Goal: Information Seeking & Learning: Learn about a topic

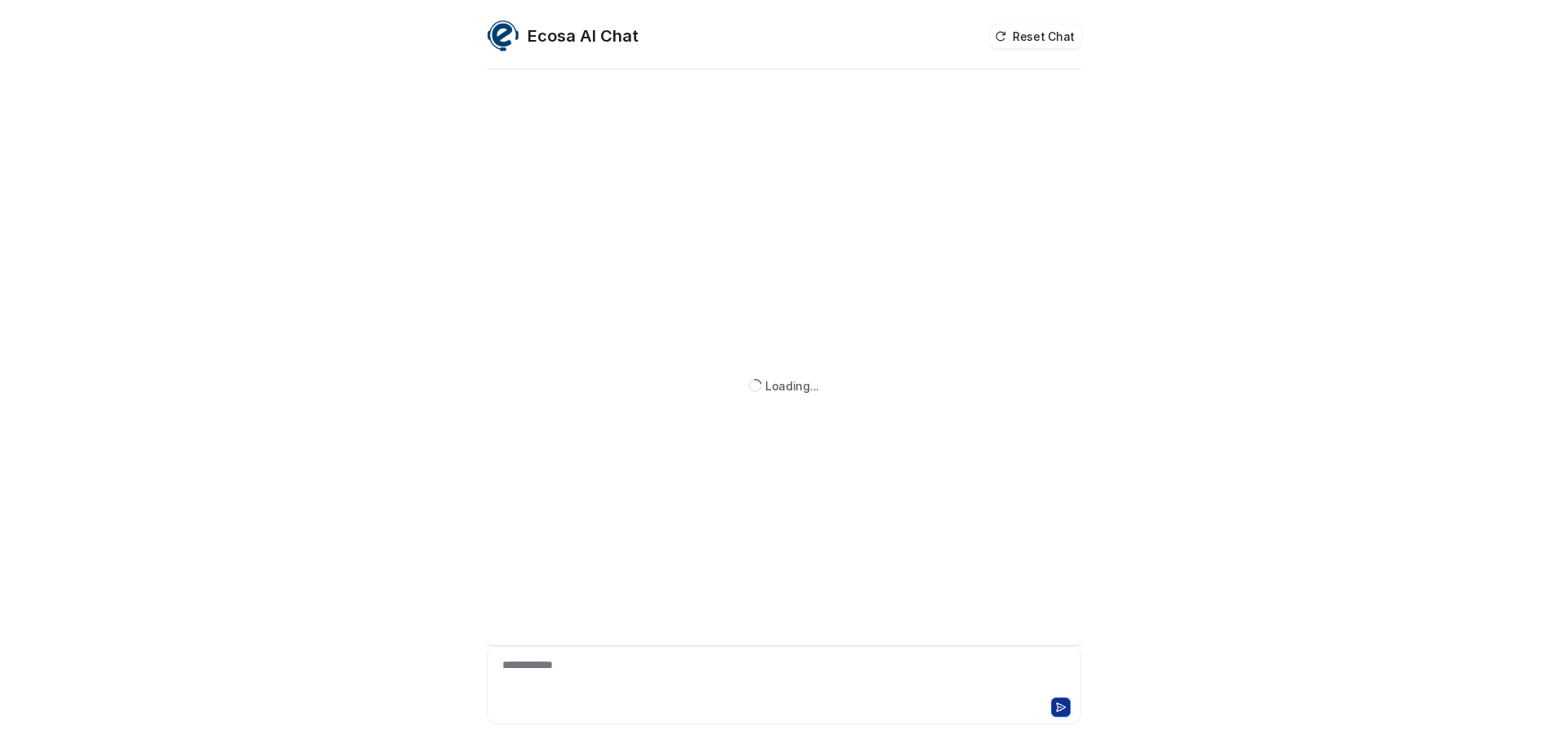
click at [626, 685] on div "**********" at bounding box center [784, 675] width 586 height 37
paste div
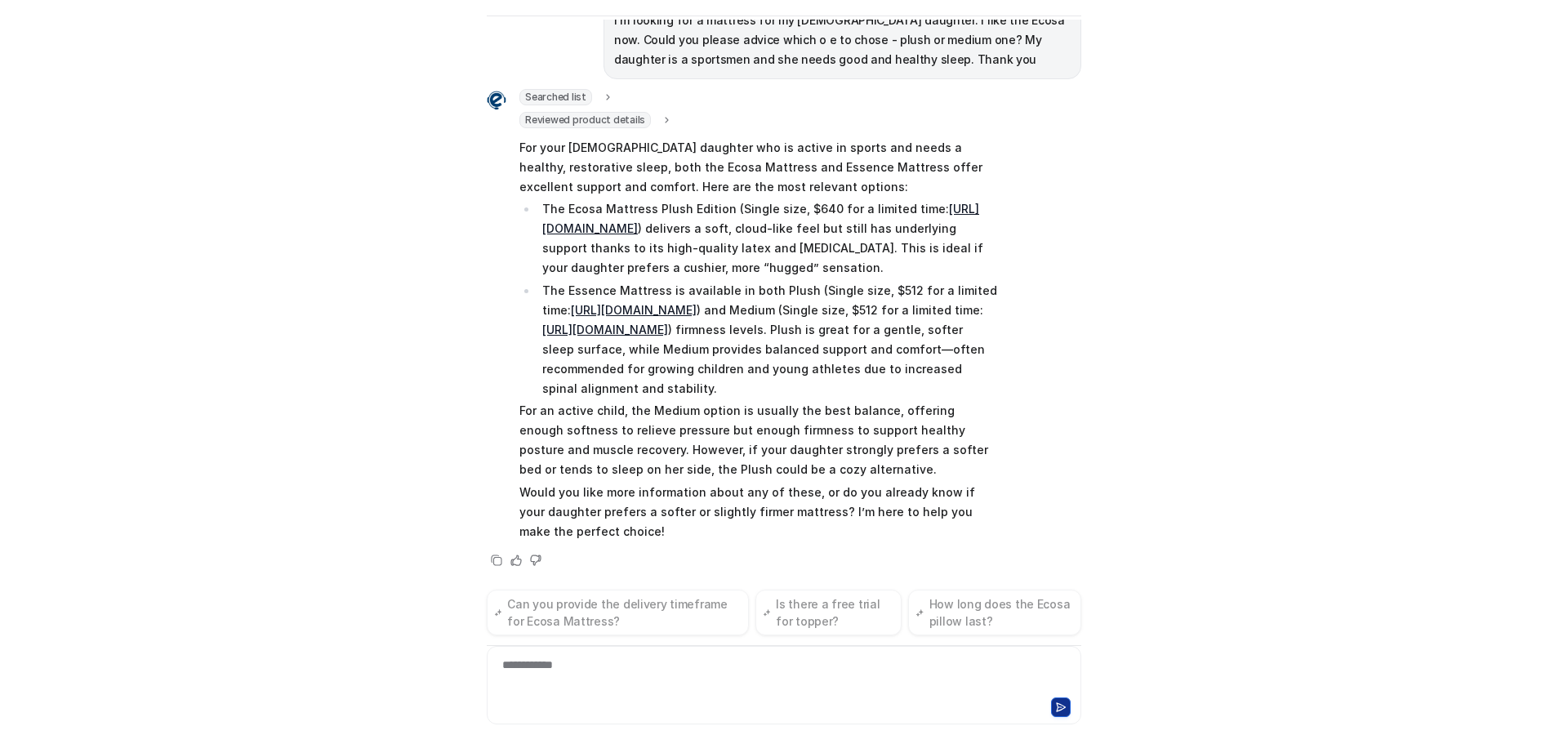
scroll to position [152, 0]
click at [575, 418] on p "For an active child, the Medium option is usually the best balance, offering en…" at bounding box center [758, 440] width 478 height 78
click at [705, 253] on p "The Ecosa Mattress Plush Edition (Single size, $640 for a limited time: [URL][D…" at bounding box center [770, 239] width 455 height 78
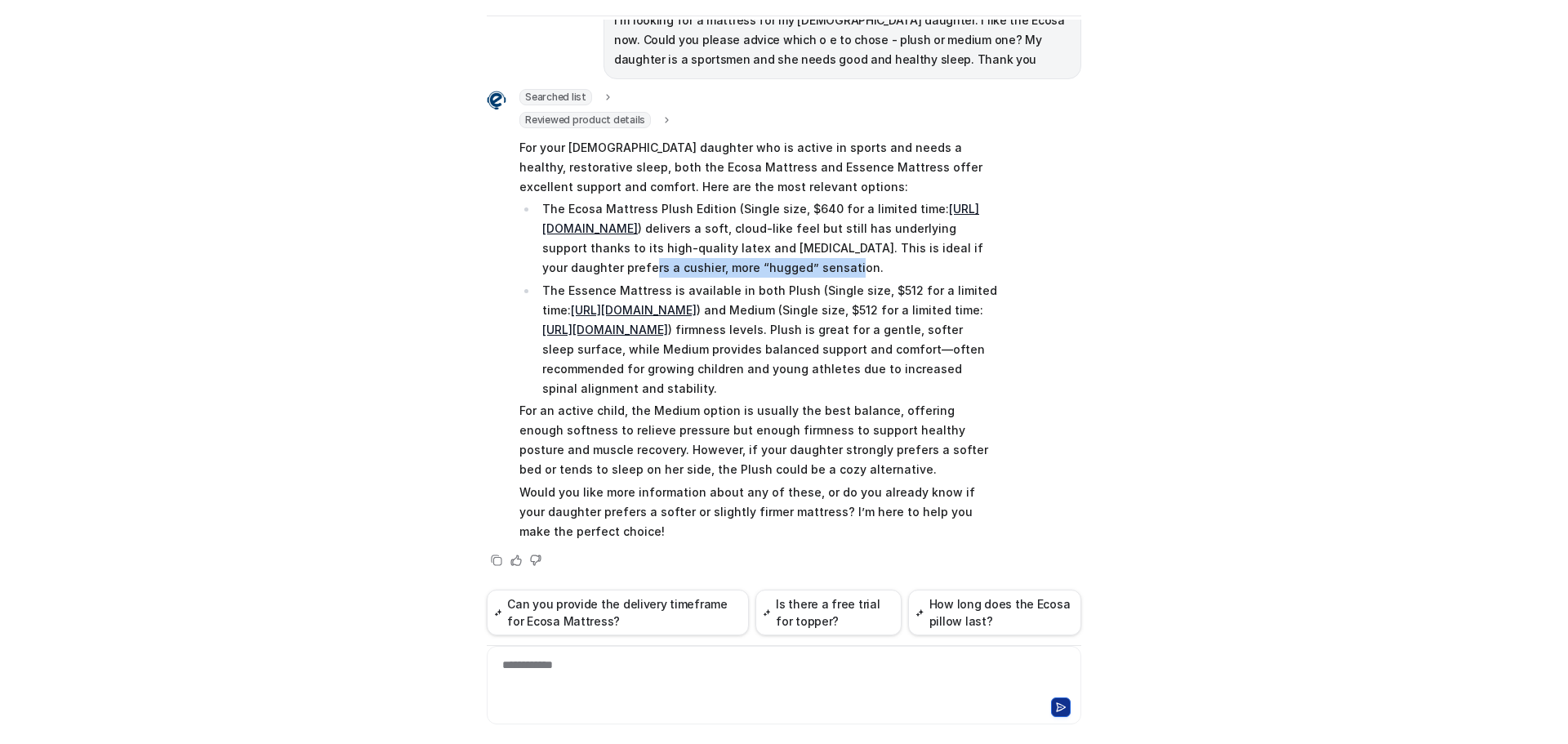
copy p "a cushier, more “hugged” sensation."
drag, startPoint x: 842, startPoint y: 250, endPoint x: 898, endPoint y: 261, distance: 57.1
click at [898, 261] on p "The Ecosa Mattress Plush Edition (Single size, $640 for a limited time: [URL][D…" at bounding box center [770, 239] width 455 height 78
click at [645, 397] on p "The Essence Mattress is available in both Plush (Single size, $512 for a limite…" at bounding box center [770, 340] width 455 height 118
click at [570, 388] on p "The Essence Mattress is available in both Plush (Single size, $512 for a limite…" at bounding box center [770, 340] width 455 height 118
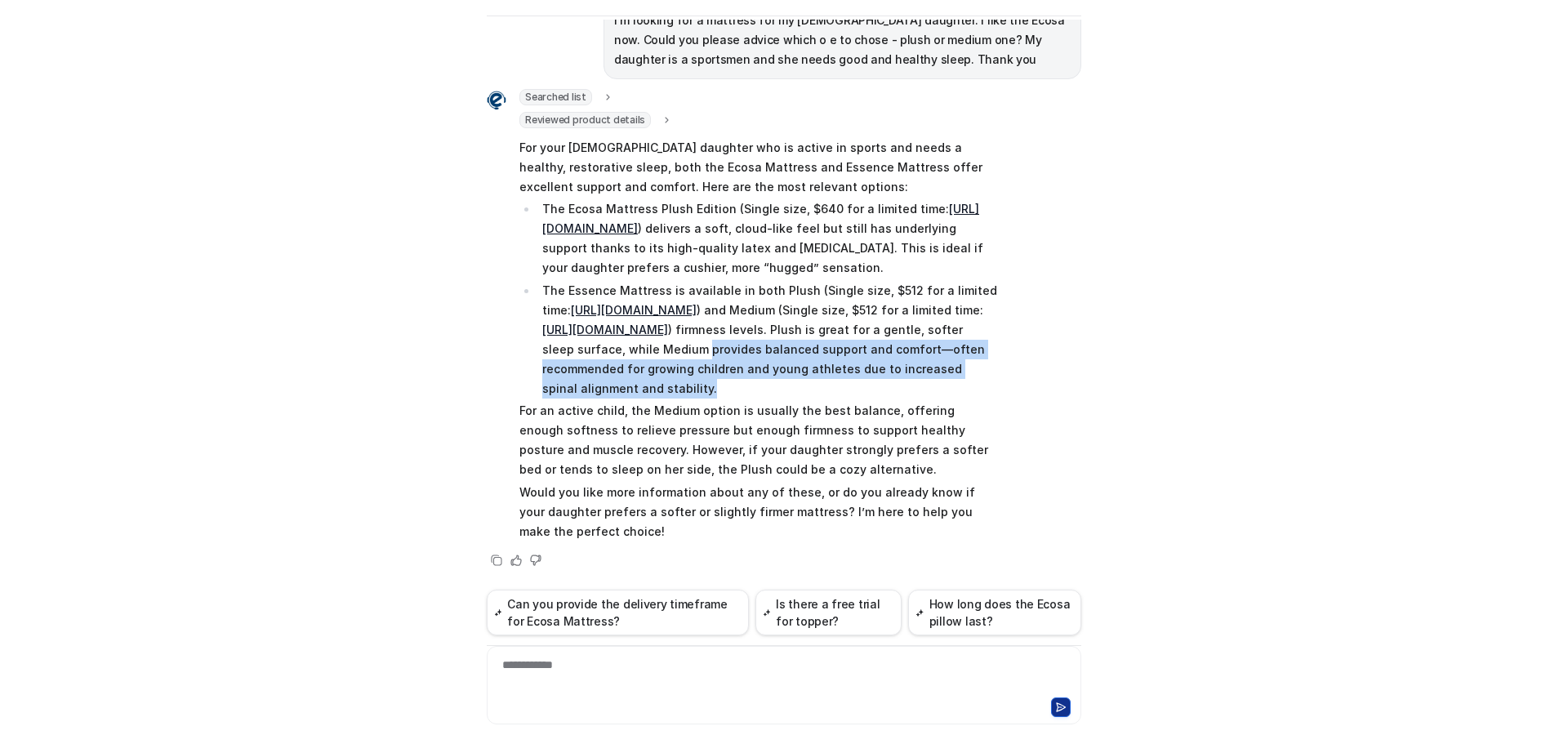
drag, startPoint x: 584, startPoint y: 369, endPoint x: 959, endPoint y: 387, distance: 375.4
click at [959, 387] on p "The Essence Mattress is available in both Plush (Single size, $512 for a limite…" at bounding box center [770, 340] width 455 height 118
copy p "provides balanced support and comfort—often recommended for growing children an…"
